Goal: Transaction & Acquisition: Subscribe to service/newsletter

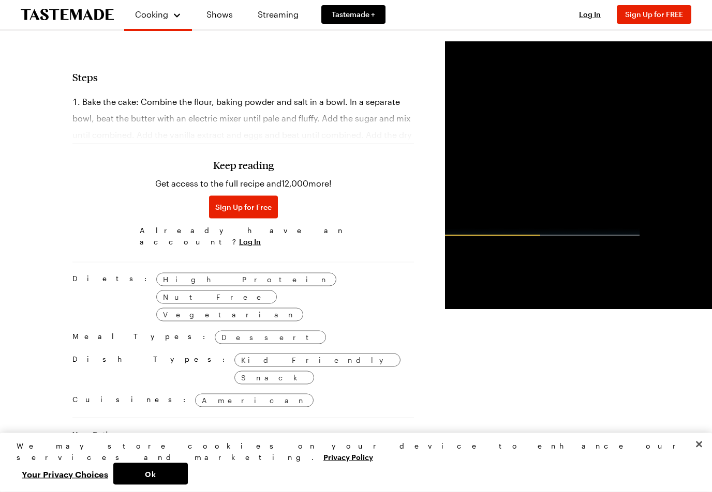
scroll to position [642, 0]
click at [218, 208] on button "Sign Up for Free" at bounding box center [243, 206] width 69 height 23
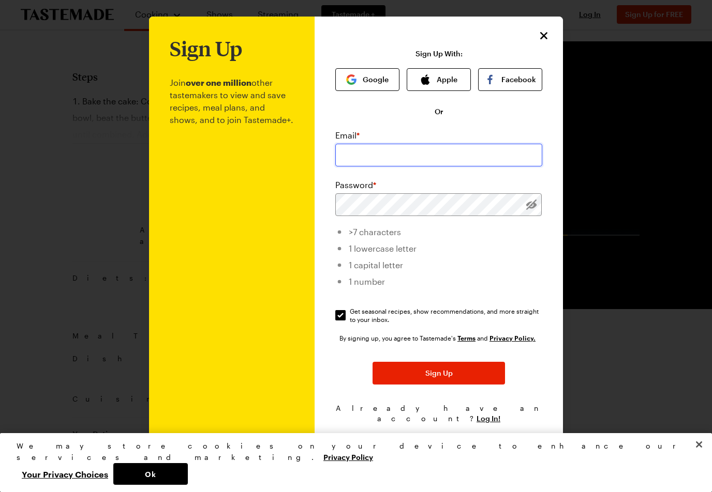
click at [509, 150] on input "email" at bounding box center [438, 155] width 207 height 23
type input "[EMAIL_ADDRESS][DOMAIN_NAME]"
click at [469, 153] on input "[EMAIL_ADDRESS][DOMAIN_NAME]" at bounding box center [438, 155] width 207 height 23
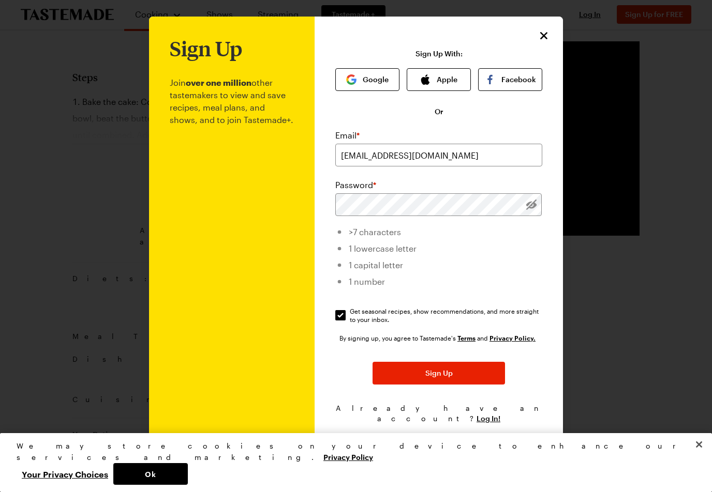
scroll to position [642, 0]
click at [465, 369] on button "Sign Up" at bounding box center [438, 373] width 132 height 23
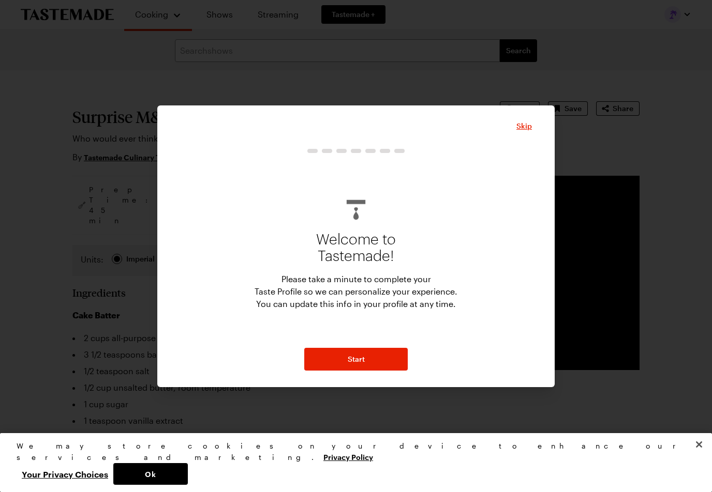
click at [523, 128] on span "Skip" at bounding box center [524, 126] width 16 height 10
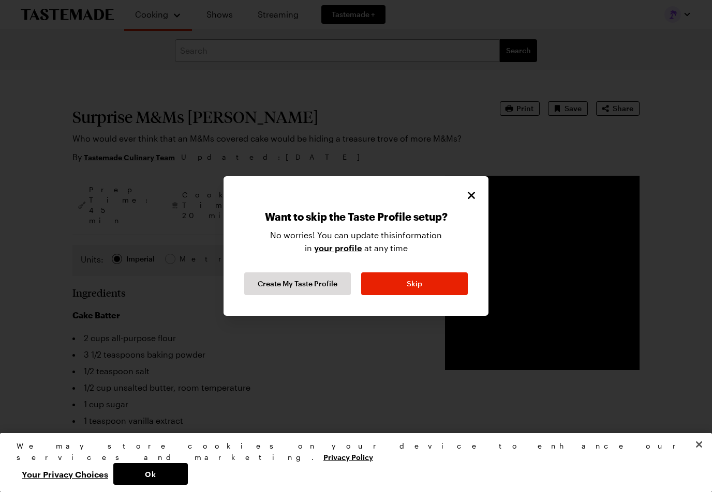
click at [431, 286] on button "Skip" at bounding box center [414, 284] width 107 height 23
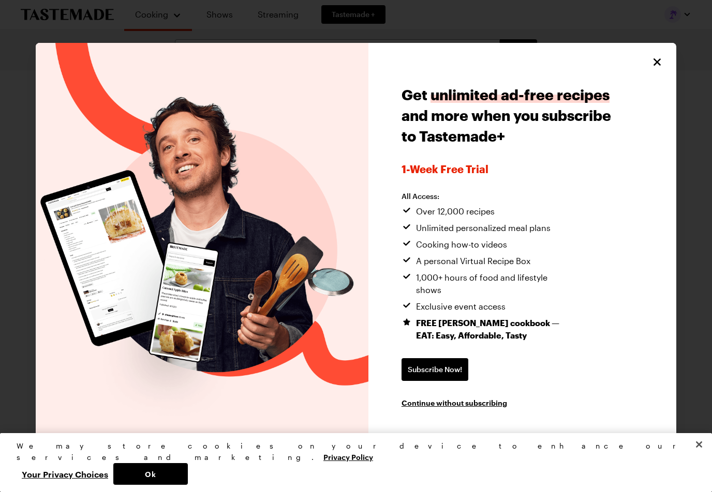
click at [429, 283] on span "1,000+ hours of food and lifestyle shows" at bounding box center [494, 283] width 156 height 25
click at [660, 64] on icon "Close" at bounding box center [657, 62] width 12 height 12
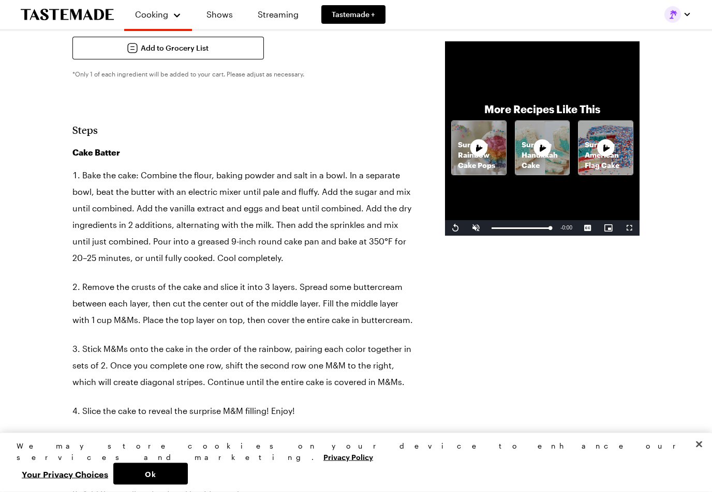
scroll to position [589, 0]
type textarea "x"
